Goal: Navigation & Orientation: Find specific page/section

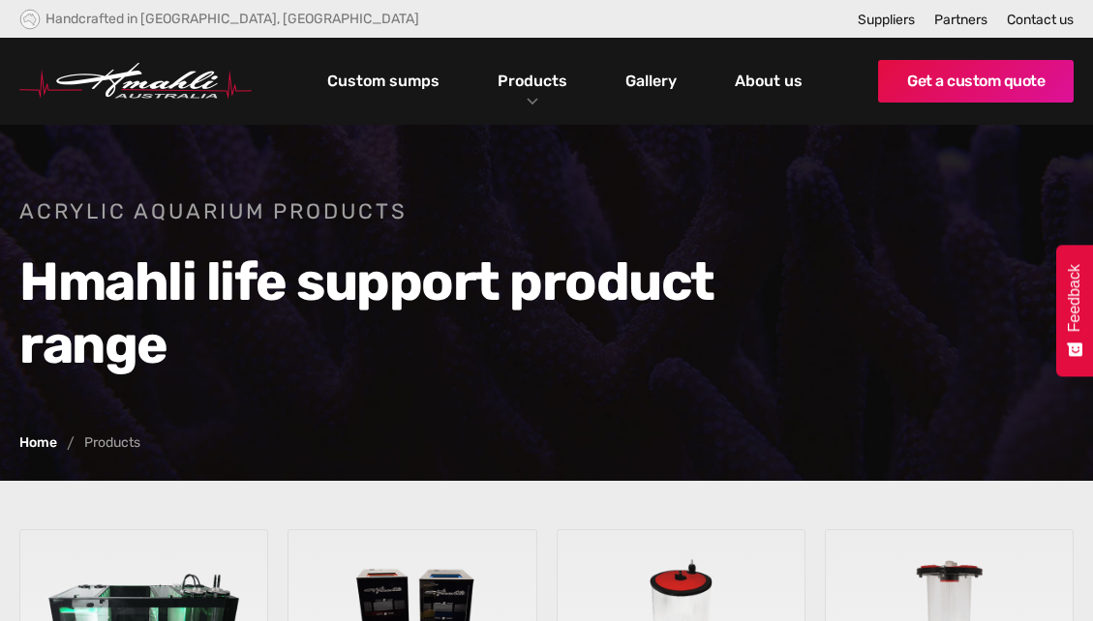
click at [296, 264] on h2 "Hmahli life support product range" at bounding box center [391, 314] width 745 height 126
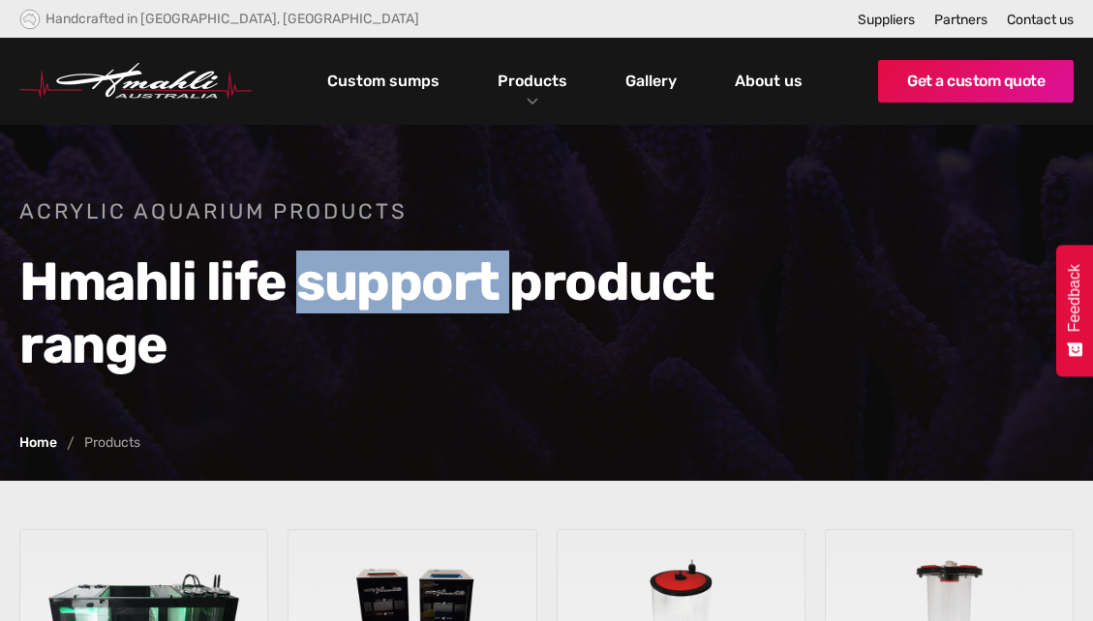
click at [296, 264] on h2 "Hmahli life support product range" at bounding box center [391, 314] width 745 height 126
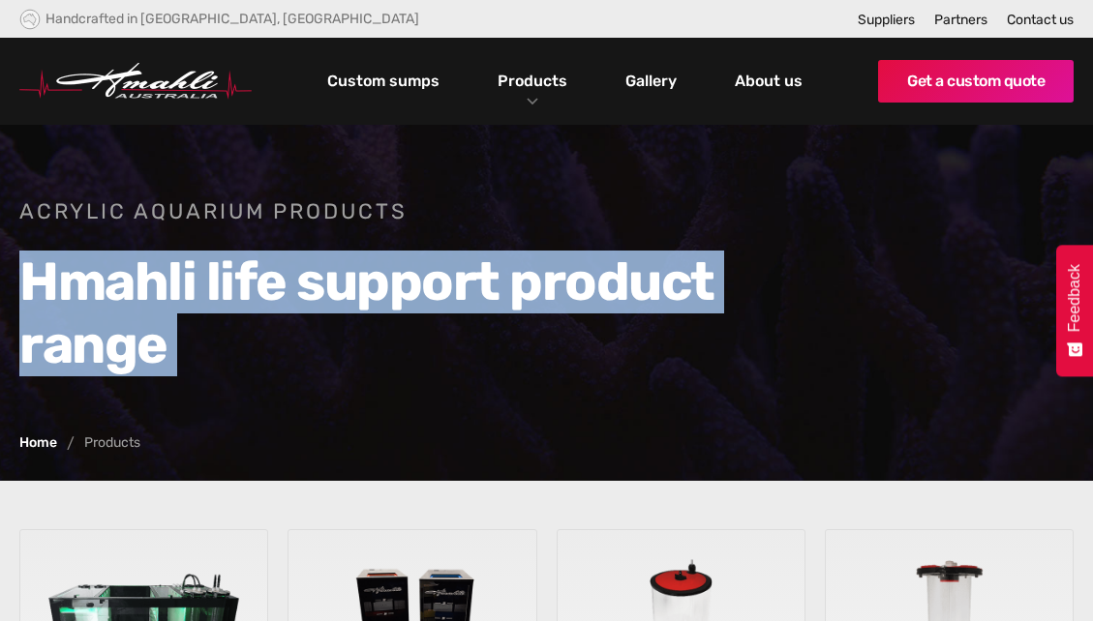
click at [296, 264] on h2 "Hmahli life support product range" at bounding box center [391, 314] width 745 height 126
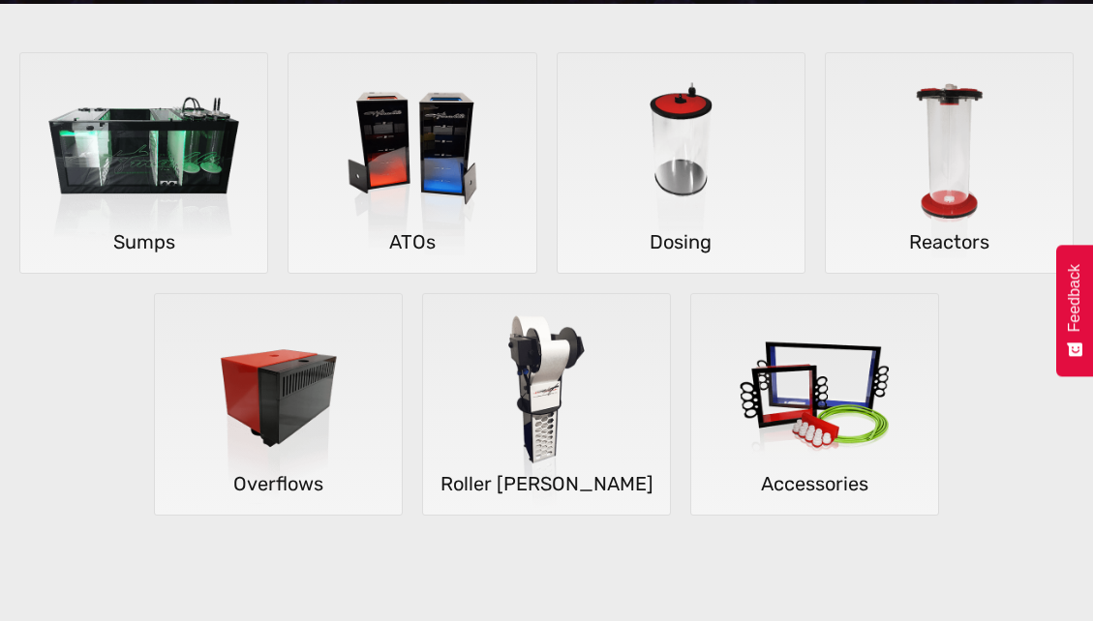
scroll to position [480, 0]
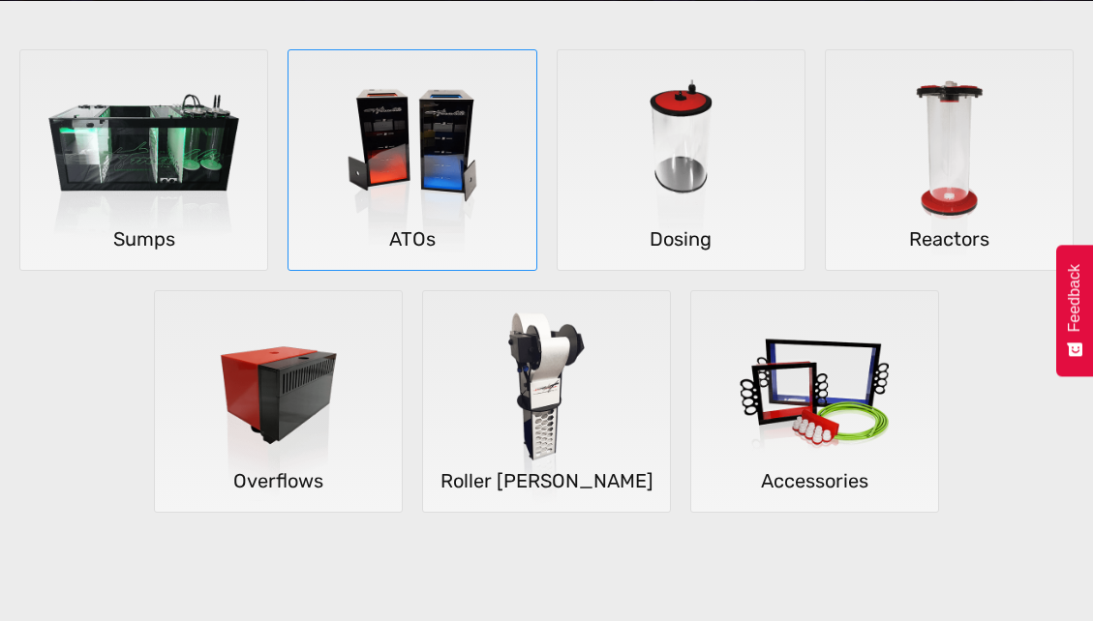
click at [428, 203] on img at bounding box center [411, 160] width 247 height 221
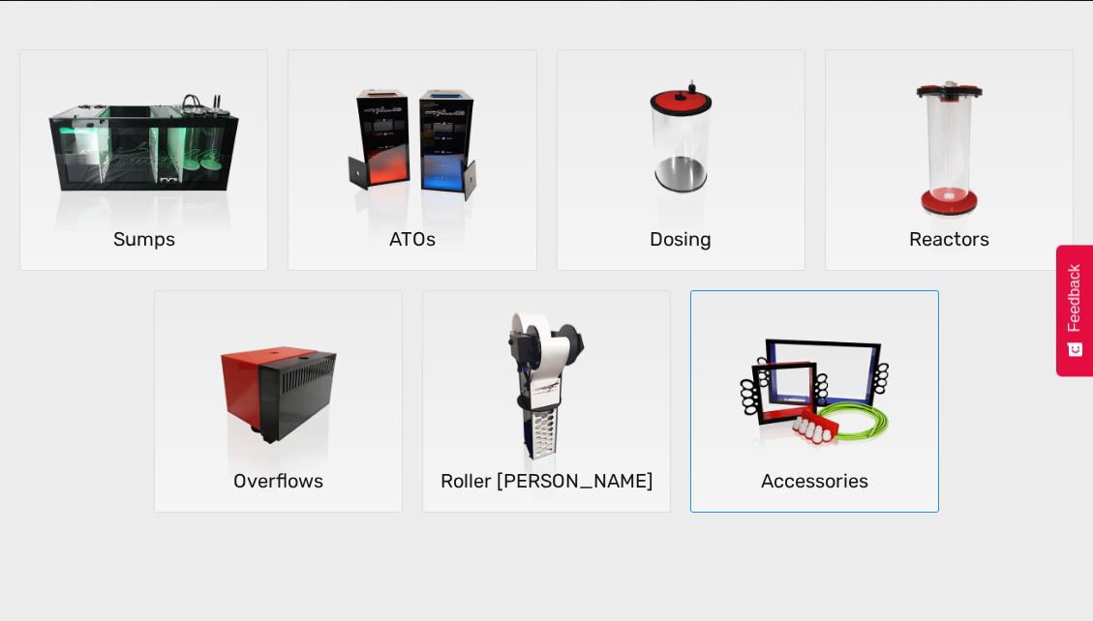
click at [821, 461] on img at bounding box center [814, 401] width 247 height 221
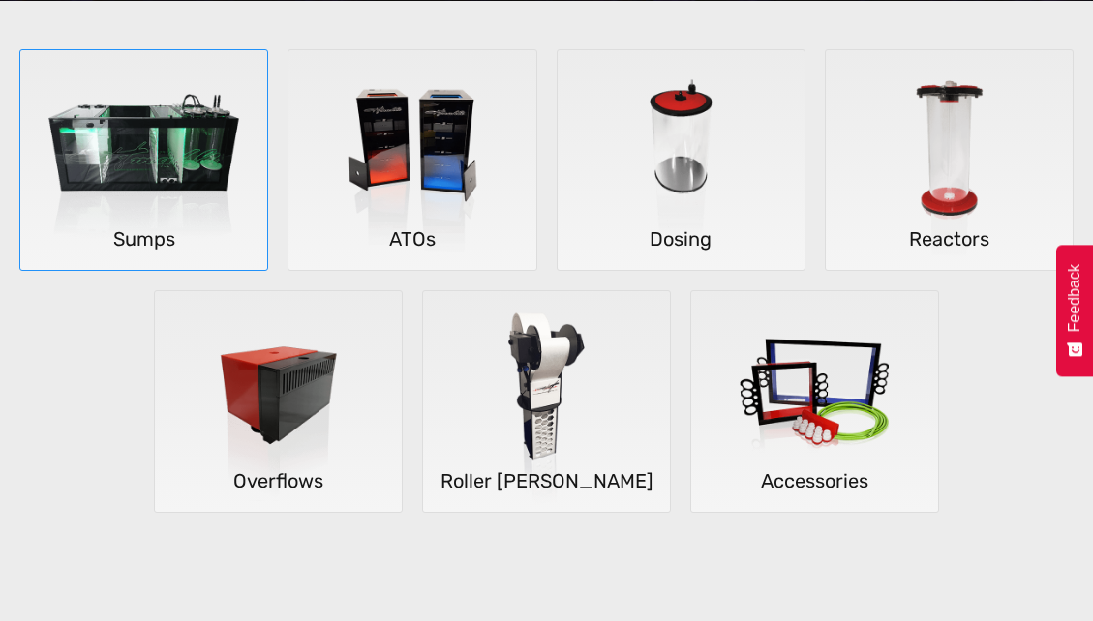
click at [92, 188] on img at bounding box center [143, 160] width 247 height 221
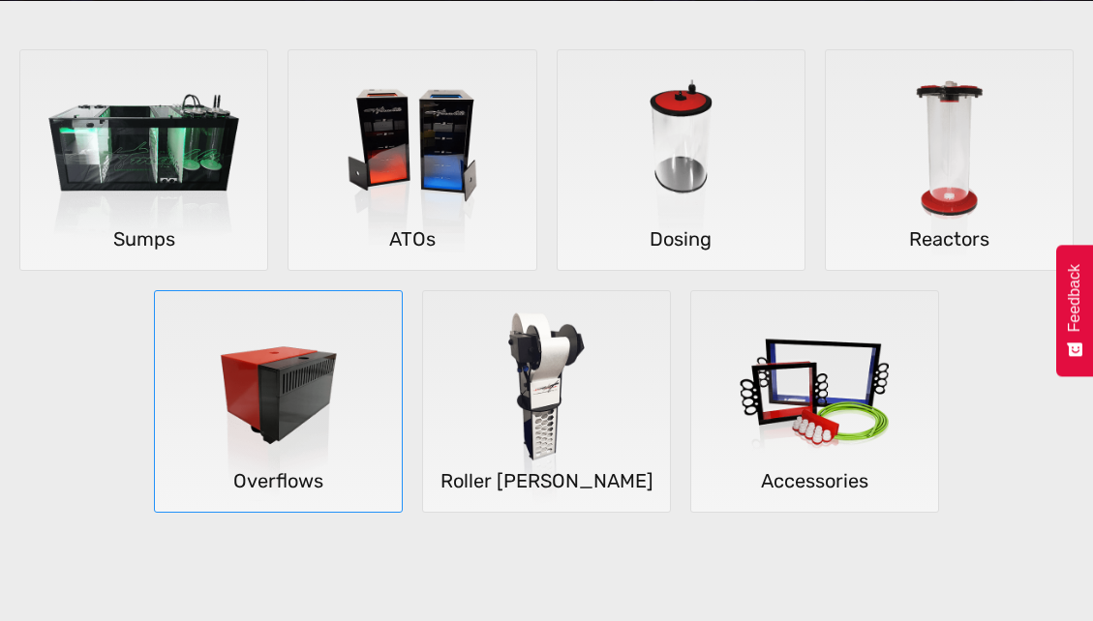
click at [233, 375] on img at bounding box center [278, 401] width 247 height 221
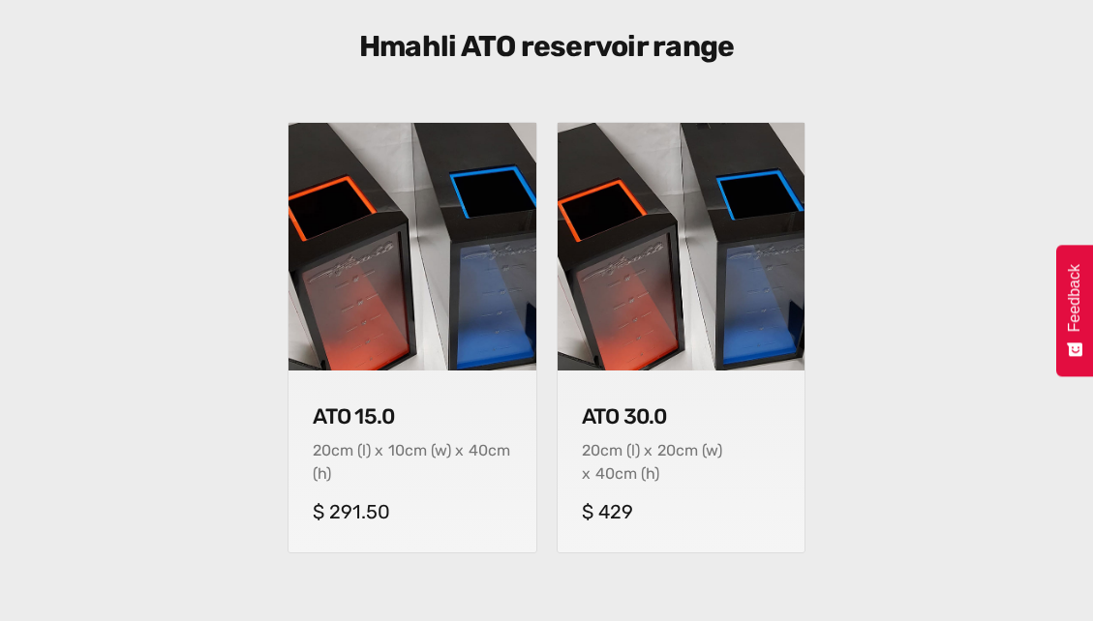
scroll to position [704, 0]
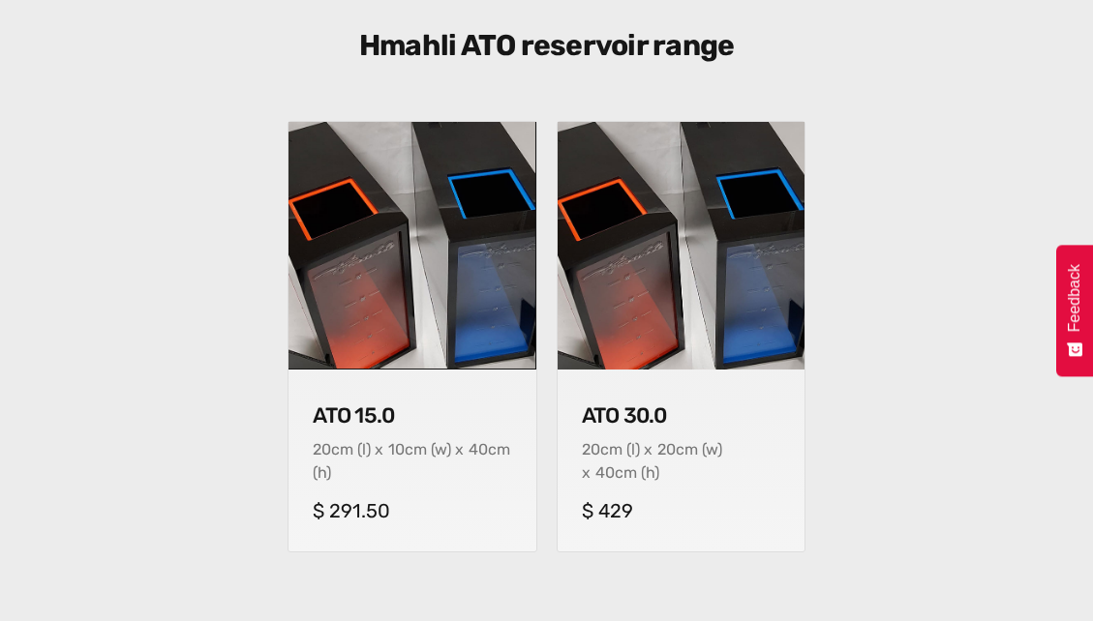
click at [213, 354] on div "ATO 15.0 20 cm (l) x 10 cm (w) x 40 cm (h) $ 291.50 ATO 30.0 20 cm (l) x 20 cm …" at bounding box center [546, 351] width 1073 height 460
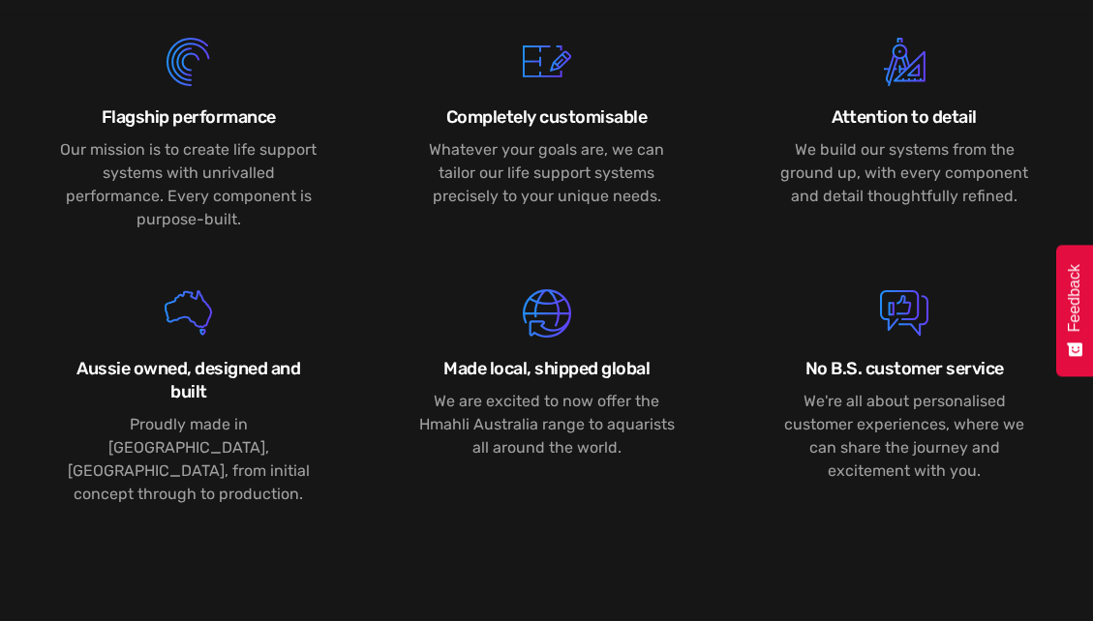
scroll to position [0, 0]
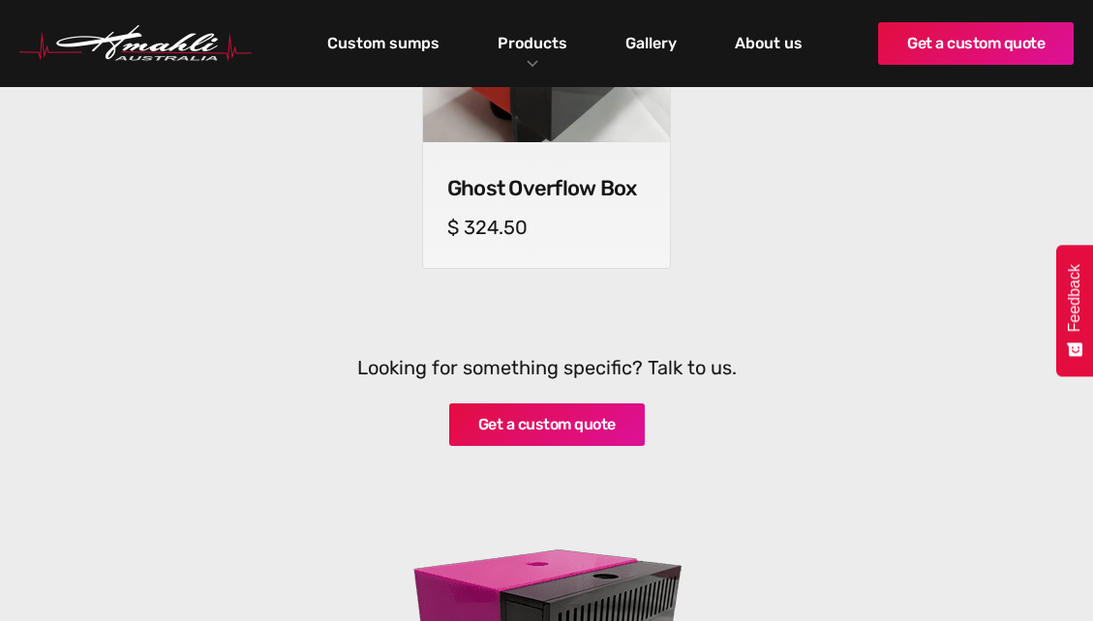
scroll to position [908, 0]
